Goal: Task Accomplishment & Management: Use online tool/utility

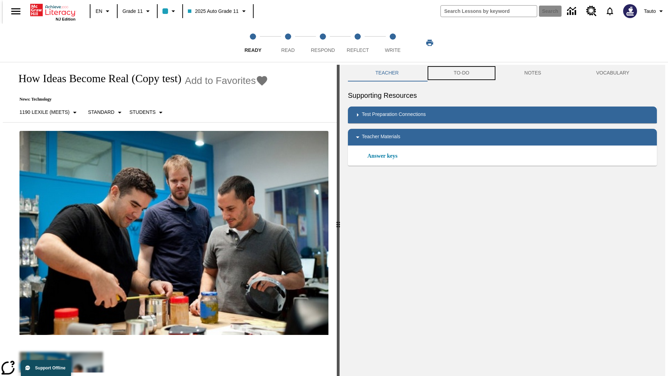
click at [461, 73] on button "TO-DO" at bounding box center [461, 73] width 71 height 17
